Goal: Task Accomplishment & Management: Use online tool/utility

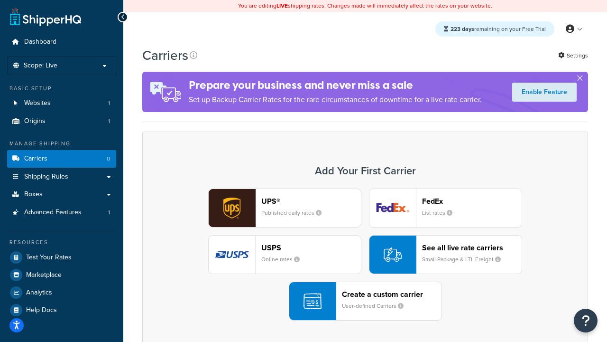
click at [365, 255] on div "UPS® Published daily rates FedEx List rates USPS Online rates See all live rate…" at bounding box center [365, 254] width 426 height 132
click at [472, 201] on header "FedEx" at bounding box center [472, 200] width 100 height 9
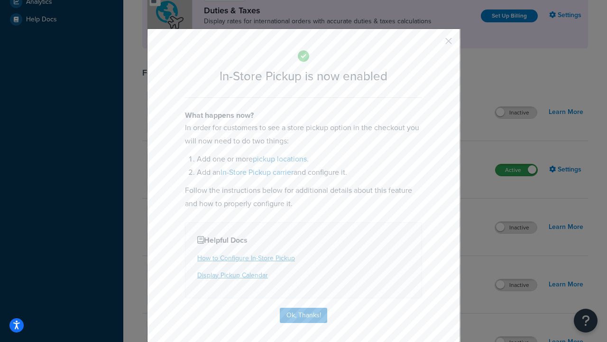
scroll to position [327, 0]
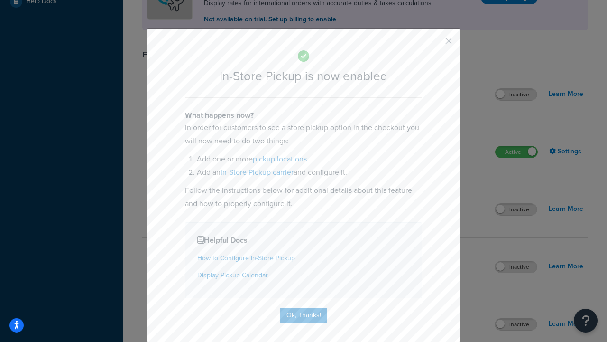
click at [435, 44] on button "button" at bounding box center [435, 44] width 2 height 2
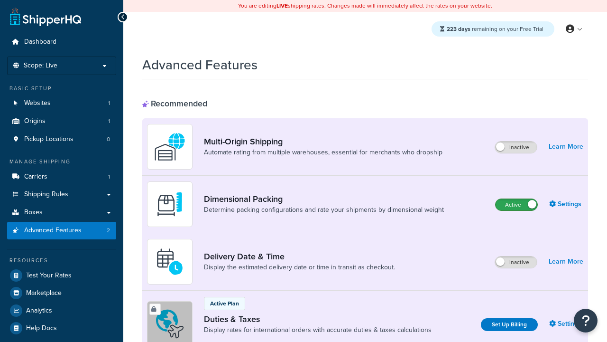
click at [517, 205] on label "Active" at bounding box center [517, 204] width 42 height 11
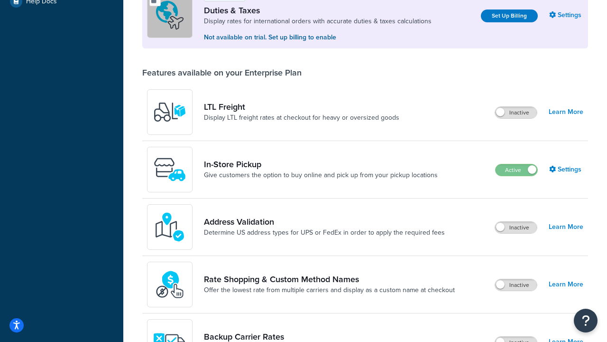
scroll to position [290, 0]
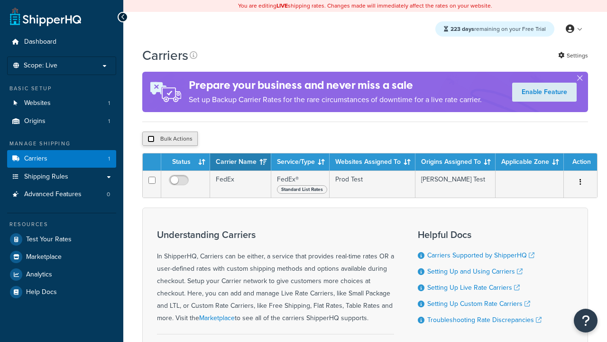
click at [151, 140] on input "checkbox" at bounding box center [151, 138] width 7 height 7
checkbox input "true"
click at [0, 0] on button "Delete" at bounding box center [0, 0] width 0 height 0
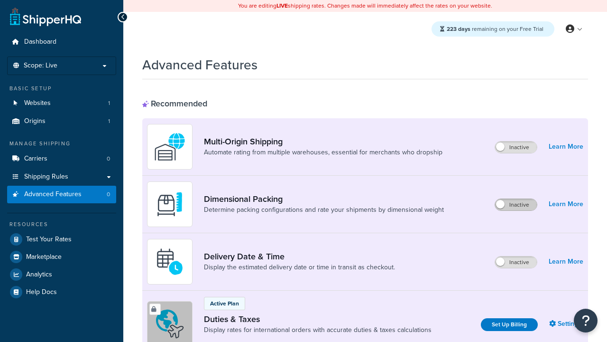
click at [517, 205] on label "Inactive" at bounding box center [516, 204] width 42 height 11
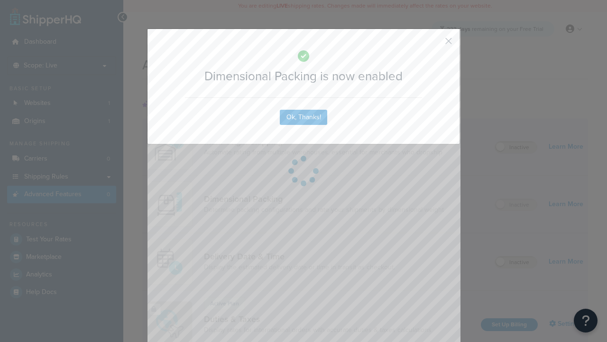
click at [435, 44] on button "button" at bounding box center [435, 44] width 2 height 2
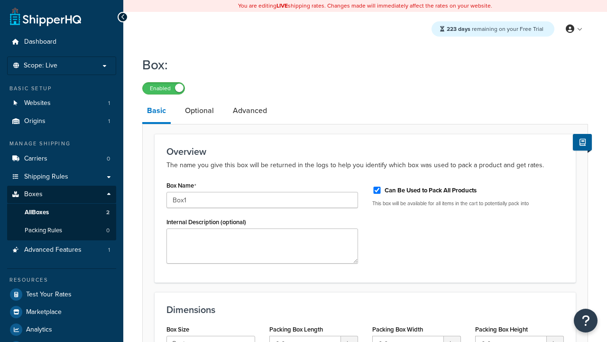
select select "usps_small"
type input "8.5"
type input "5"
type input "1.5"
type input "Box1"
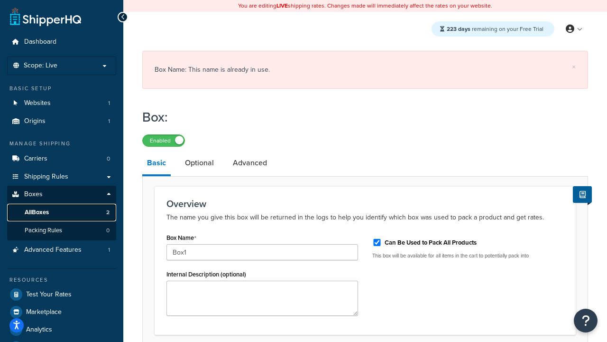
click at [63, 208] on link "All Boxes 2" at bounding box center [61, 213] width 109 height 18
click at [53, 210] on link "All Boxes 2" at bounding box center [61, 213] width 109 height 18
